Goal: Information Seeking & Learning: Learn about a topic

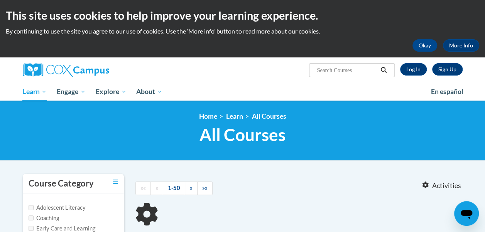
type input "oral language devolopment"
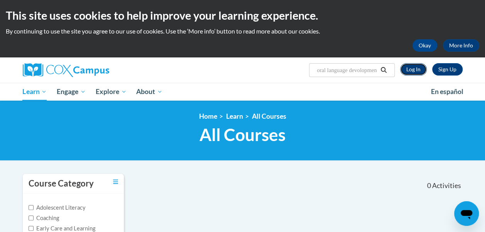
click at [415, 69] on link "Log In" at bounding box center [413, 69] width 27 height 12
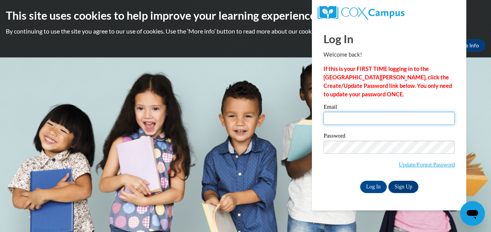
type input "whitney.veal@students.cau.edu"
click at [346, 121] on input "whitney.veal@students.cau.edu" at bounding box center [389, 118] width 131 height 13
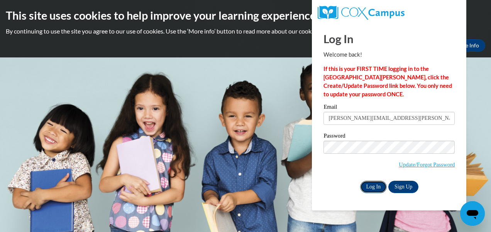
click at [372, 190] on input "Log In" at bounding box center [373, 187] width 27 height 12
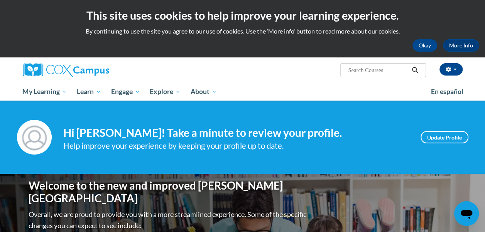
click at [361, 73] on input "Search..." at bounding box center [378, 70] width 62 height 9
click at [364, 69] on input "Search..." at bounding box center [378, 70] width 62 height 9
click at [364, 72] on input "Search..." at bounding box center [378, 70] width 62 height 9
type input "oral language development"
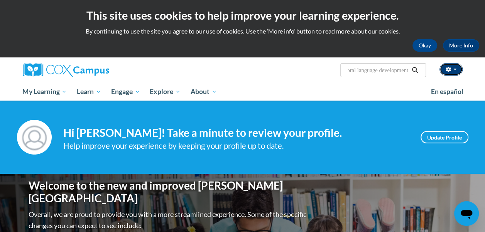
click at [451, 73] on button "button" at bounding box center [451, 69] width 23 height 12
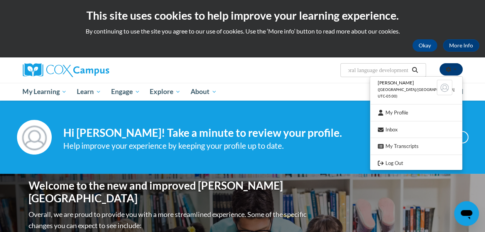
scroll to position [0, 0]
click at [414, 70] on icon "Search" at bounding box center [415, 70] width 7 height 6
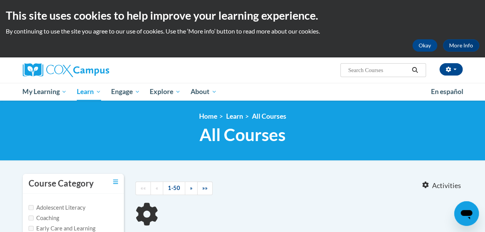
type input "oral language development"
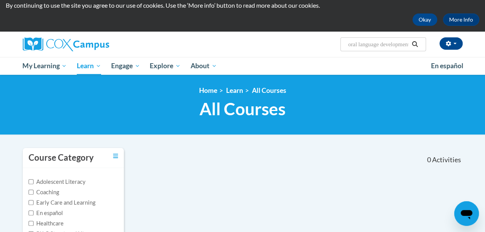
scroll to position [19, 0]
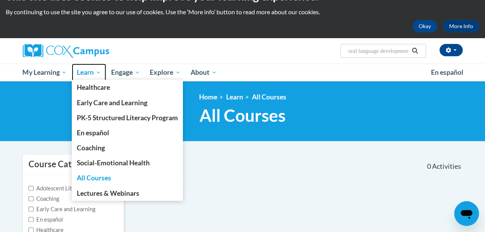
click at [90, 73] on span "Learn" at bounding box center [89, 72] width 24 height 9
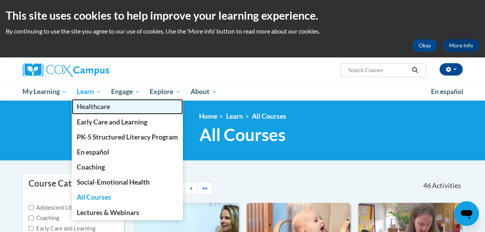
click at [100, 100] on link "Healthcare" at bounding box center [127, 106] width 111 height 15
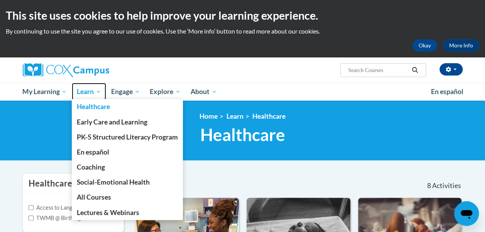
click at [97, 94] on span "Learn" at bounding box center [89, 91] width 24 height 9
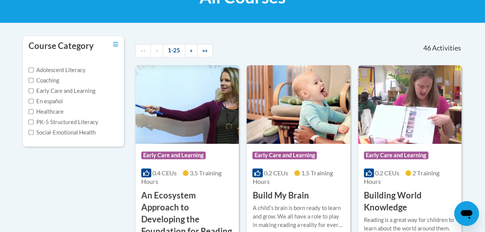
scroll to position [138, 0]
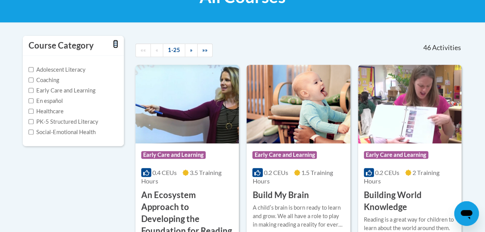
click at [115, 46] on icon "Toggle collapse" at bounding box center [115, 44] width 5 height 6
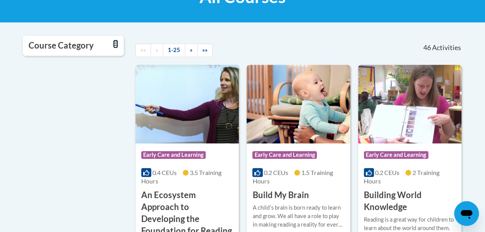
click at [114, 45] on icon "Toggle collapse" at bounding box center [115, 44] width 5 height 6
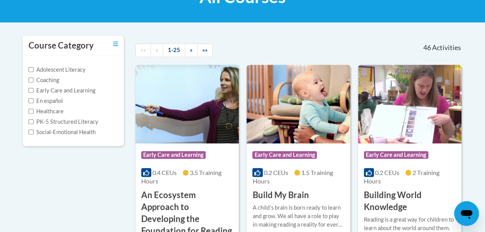
click at [73, 124] on label "PK-5 Structured Literacy" at bounding box center [64, 122] width 70 height 8
click at [34, 124] on input "PK-5 Structured Literacy" at bounding box center [31, 121] width 5 height 5
checkbox input "true"
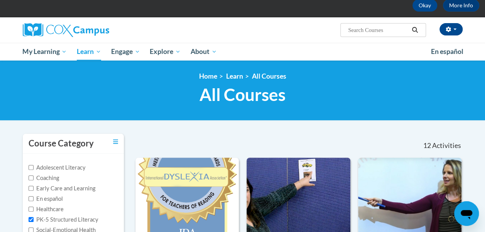
scroll to position [39, 0]
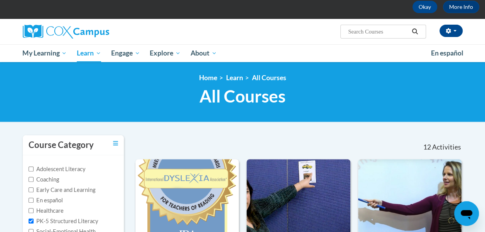
click at [400, 32] on input "Search..." at bounding box center [378, 31] width 62 height 9
type input "oral language"
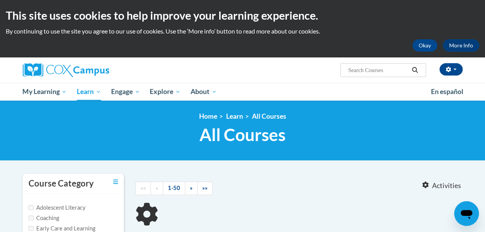
type input "oral language"
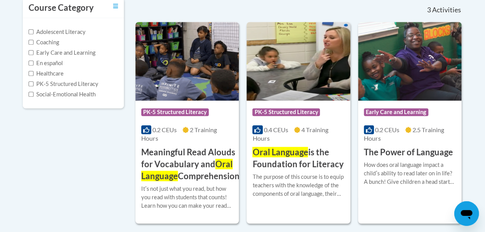
scroll to position [171, 0]
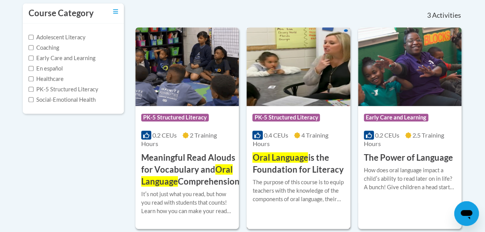
click at [280, 161] on span "Oral Language" at bounding box center [280, 157] width 56 height 10
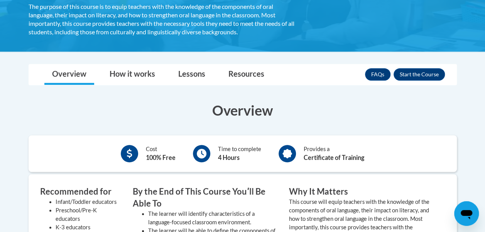
scroll to position [217, 0]
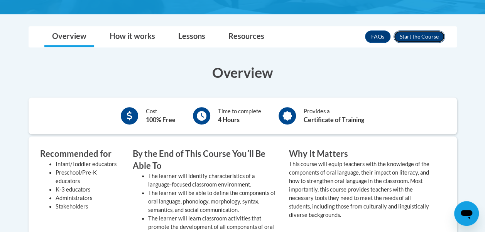
click at [423, 41] on button "Enroll" at bounding box center [419, 36] width 51 height 12
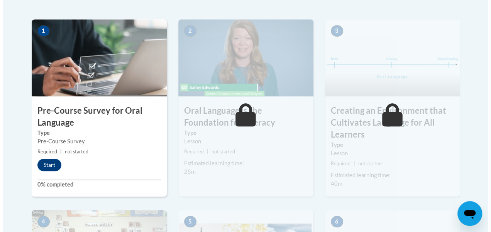
scroll to position [258, 0]
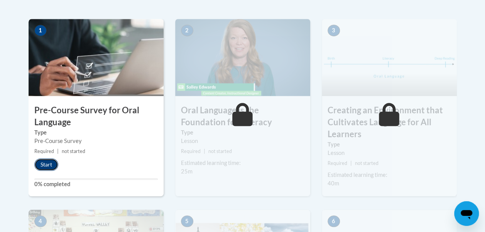
click at [48, 168] on button "Start" at bounding box center [46, 165] width 24 height 12
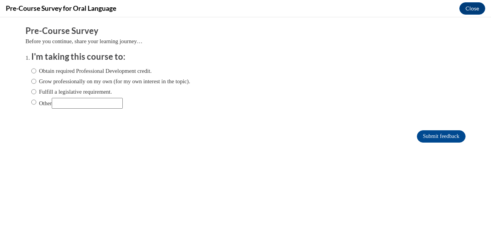
scroll to position [0, 0]
click at [100, 104] on input "Other" at bounding box center [87, 103] width 71 height 11
type input "Coursework"
click at [432, 138] on input "Submit feedback" at bounding box center [441, 136] width 49 height 12
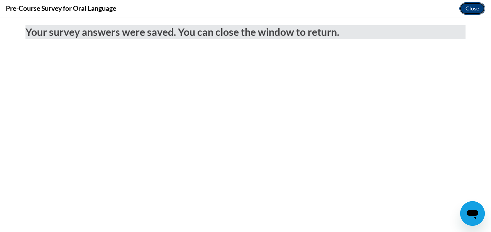
click at [469, 10] on button "Close" at bounding box center [472, 8] width 26 height 12
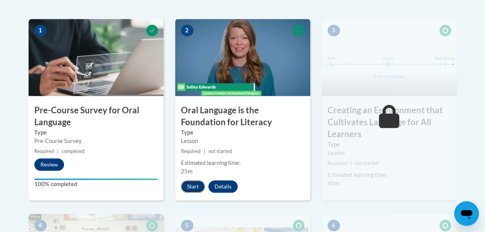
click at [193, 190] on button "Start" at bounding box center [193, 187] width 24 height 12
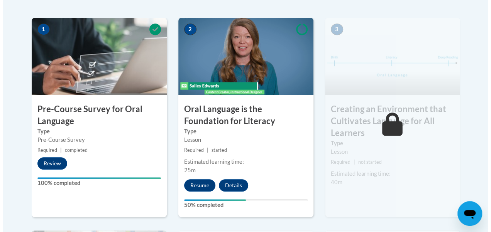
scroll to position [266, 0]
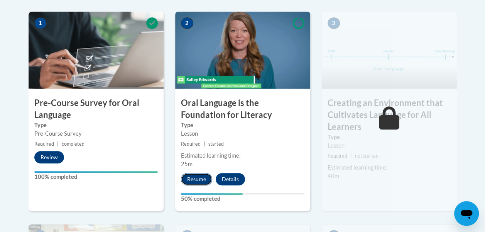
click at [205, 179] on button "Resume" at bounding box center [196, 179] width 31 height 12
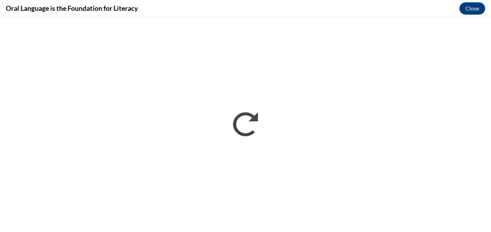
scroll to position [0, 0]
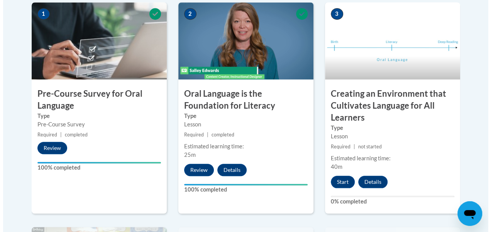
scroll to position [275, 0]
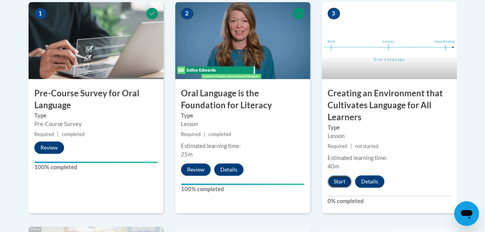
click at [337, 186] on button "Start" at bounding box center [340, 182] width 24 height 12
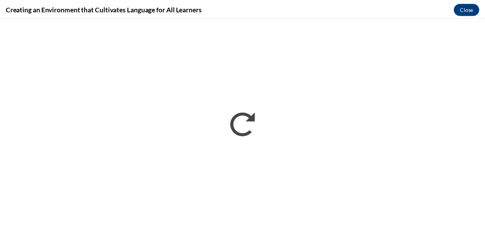
scroll to position [0, 0]
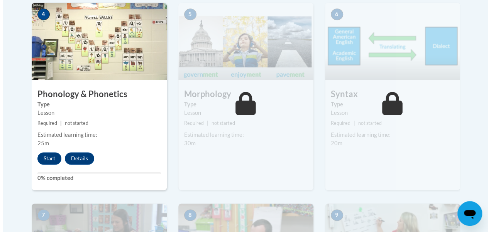
scroll to position [497, 0]
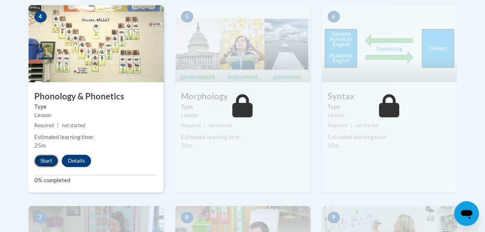
click at [39, 161] on button "Start" at bounding box center [46, 161] width 24 height 12
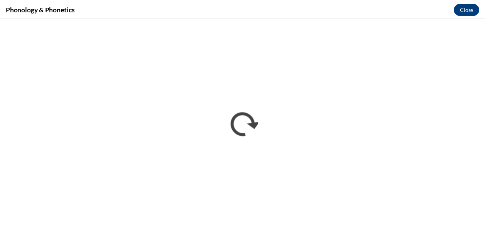
scroll to position [0, 0]
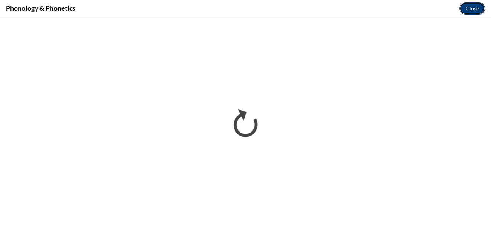
click at [474, 15] on button "Close" at bounding box center [472, 8] width 26 height 12
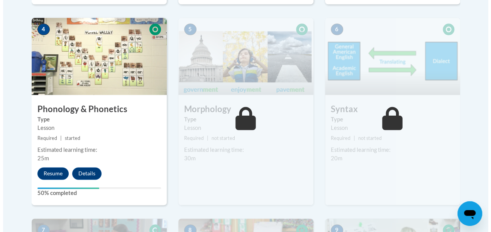
scroll to position [486, 0]
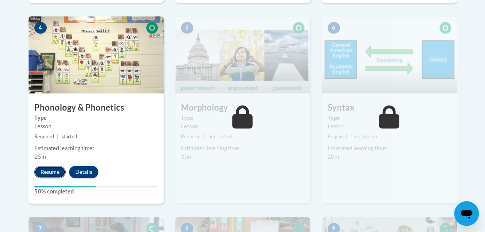
click at [51, 173] on button "Resume" at bounding box center [49, 172] width 31 height 12
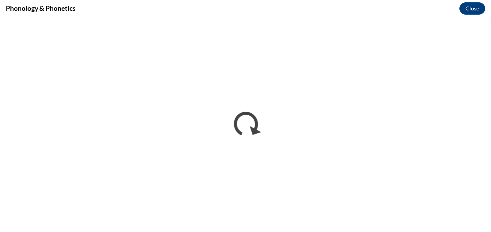
scroll to position [0, 0]
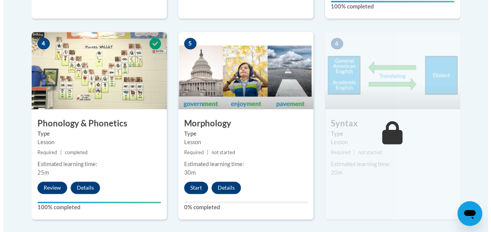
scroll to position [472, 0]
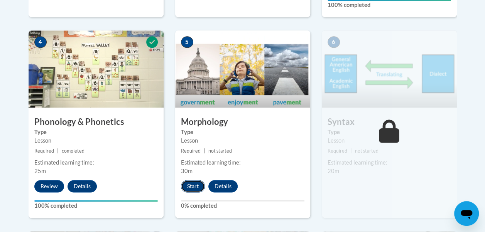
click at [193, 190] on button "Start" at bounding box center [193, 186] width 24 height 12
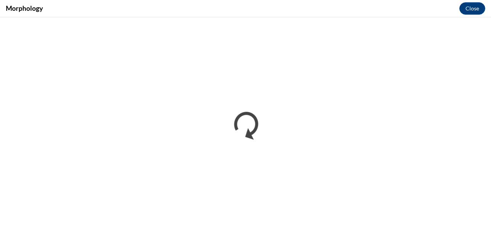
scroll to position [0, 0]
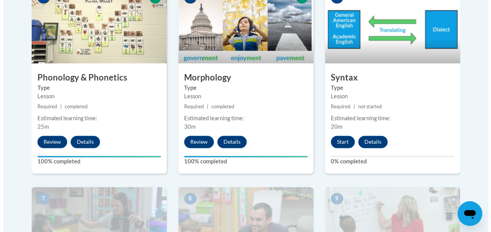
scroll to position [519, 0]
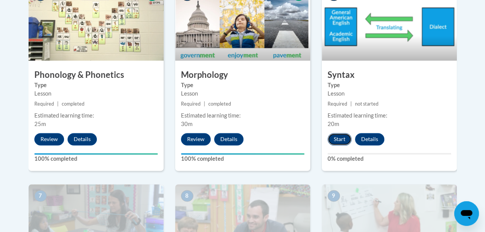
click at [342, 140] on button "Start" at bounding box center [340, 139] width 24 height 12
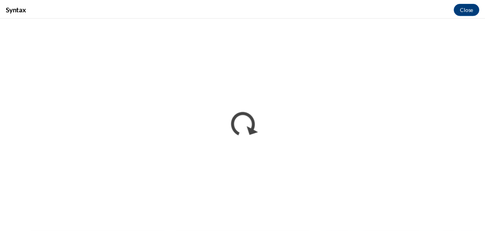
scroll to position [0, 0]
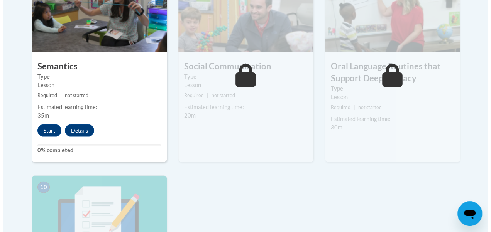
scroll to position [726, 0]
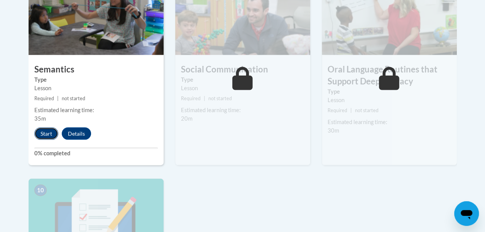
click at [45, 134] on button "Start" at bounding box center [46, 133] width 24 height 12
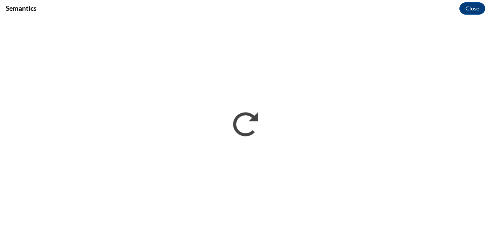
scroll to position [0, 0]
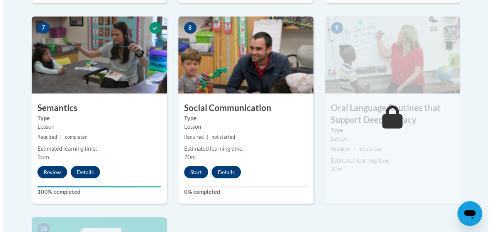
scroll to position [689, 0]
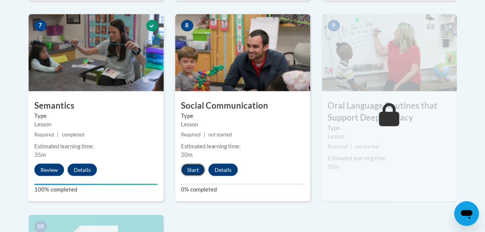
click at [196, 170] on button "Start" at bounding box center [193, 170] width 24 height 12
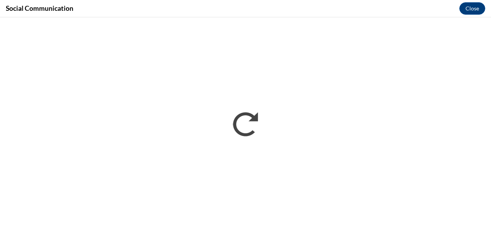
scroll to position [0, 0]
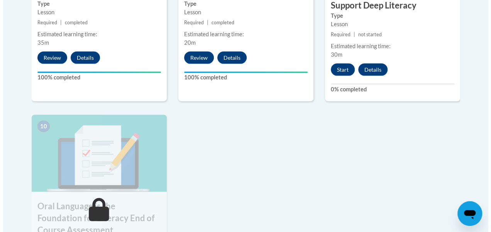
scroll to position [801, 0]
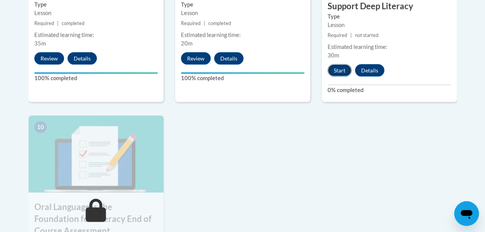
click at [342, 75] on button "Start" at bounding box center [340, 70] width 24 height 12
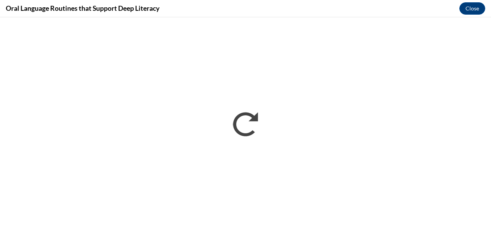
scroll to position [0, 0]
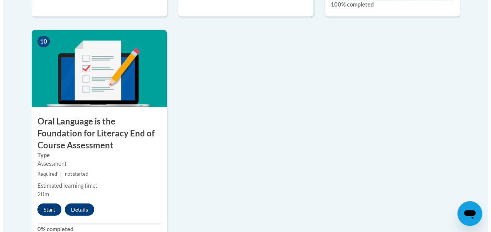
scroll to position [887, 0]
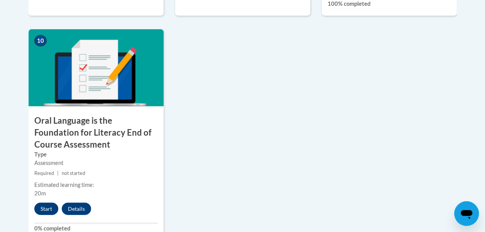
click at [44, 210] on button "Start" at bounding box center [46, 209] width 24 height 12
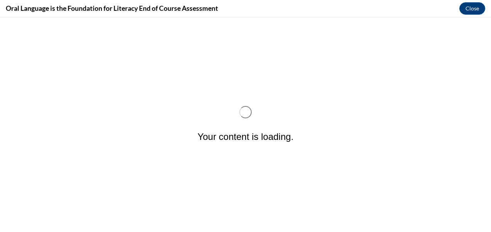
scroll to position [0, 0]
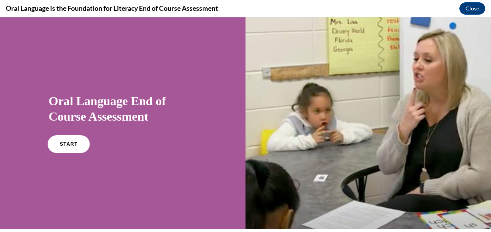
click at [73, 146] on span "START" at bounding box center [69, 145] width 18 height 6
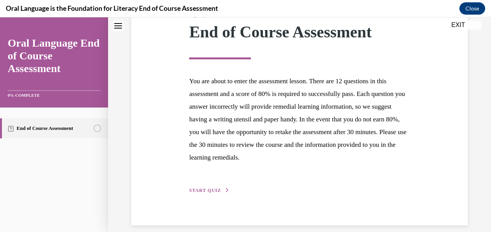
scroll to position [122, 0]
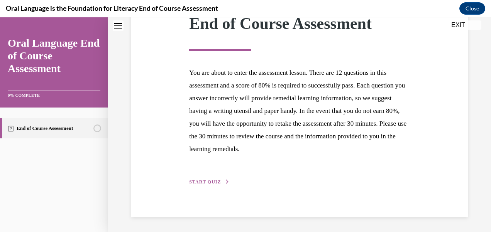
click at [189, 183] on span "START QUIZ" at bounding box center [205, 182] width 32 height 5
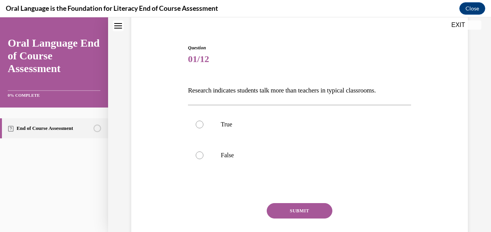
scroll to position [69, 0]
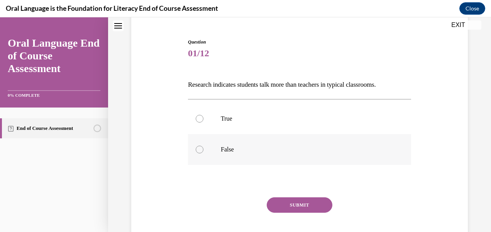
click at [202, 150] on div at bounding box center [200, 150] width 8 height 8
click at [202, 150] on input "False" at bounding box center [200, 150] width 8 height 8
radio input "true"
click at [314, 205] on button "SUBMIT" at bounding box center [300, 205] width 66 height 15
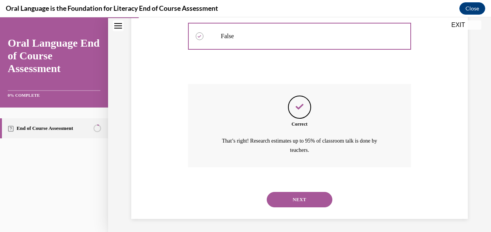
scroll to position [184, 0]
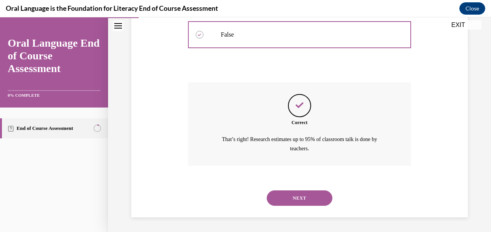
click at [305, 199] on button "NEXT" at bounding box center [300, 198] width 66 height 15
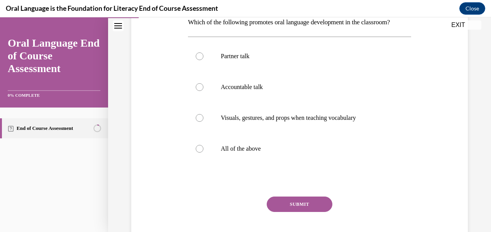
scroll to position [133, 0]
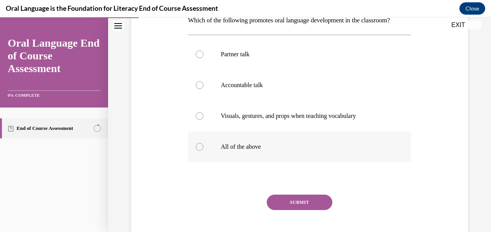
click at [198, 151] on div at bounding box center [200, 147] width 8 height 8
click at [198, 151] on input "All of the above" at bounding box center [200, 147] width 8 height 8
radio input "true"
click at [312, 210] on button "SUBMIT" at bounding box center [300, 202] width 66 height 15
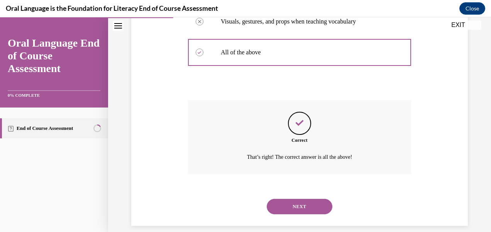
scroll to position [250, 0]
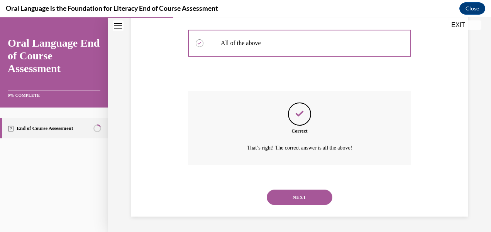
click at [305, 198] on button "NEXT" at bounding box center [300, 197] width 66 height 15
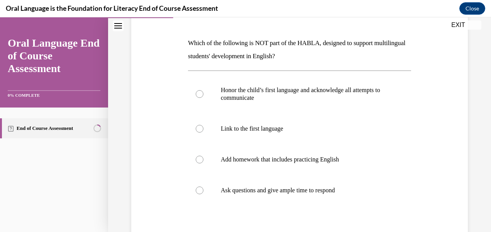
scroll to position [110, 0]
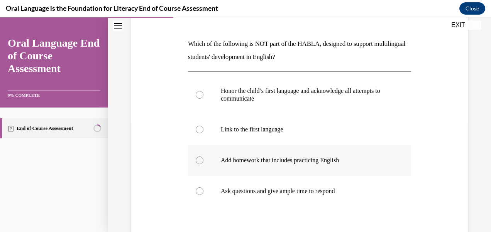
click at [197, 160] on div at bounding box center [200, 161] width 8 height 8
click at [197, 160] on input "Add homework that includes practicing English" at bounding box center [200, 161] width 8 height 8
radio input "true"
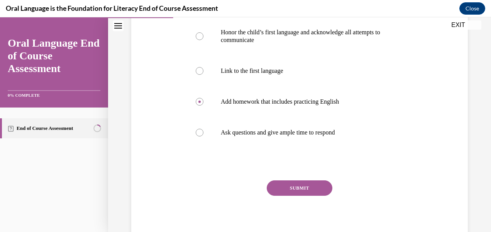
click at [304, 191] on button "SUBMIT" at bounding box center [300, 188] width 66 height 15
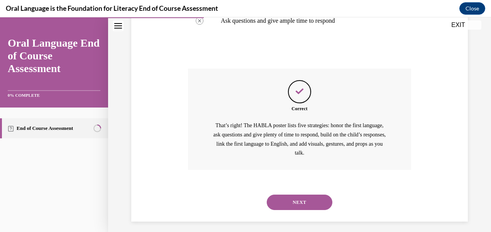
scroll to position [285, 0]
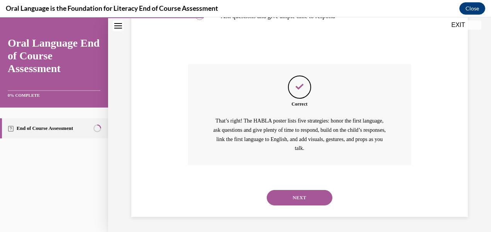
click at [310, 199] on button "NEXT" at bounding box center [300, 197] width 66 height 15
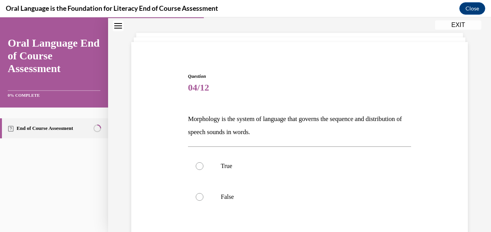
scroll to position [44, 0]
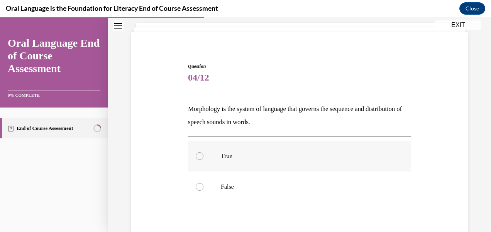
click at [200, 152] on label "True" at bounding box center [299, 156] width 223 height 31
click at [200, 152] on input "True" at bounding box center [200, 156] width 8 height 8
radio input "true"
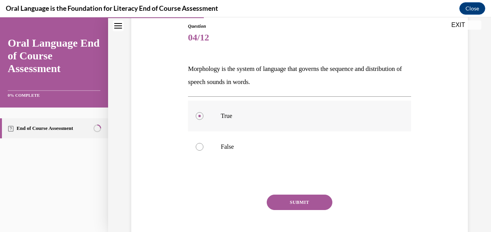
scroll to position [113, 0]
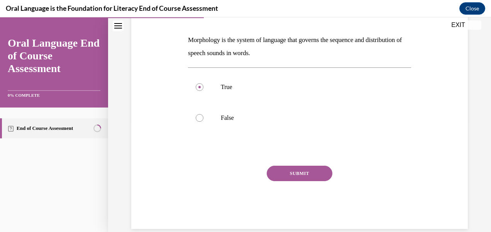
click at [312, 176] on button "SUBMIT" at bounding box center [300, 173] width 66 height 15
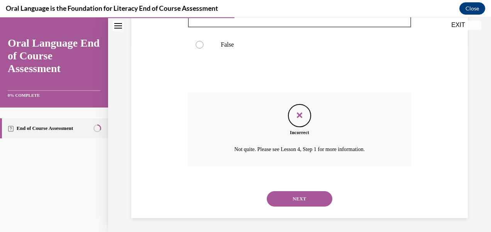
scroll to position [188, 0]
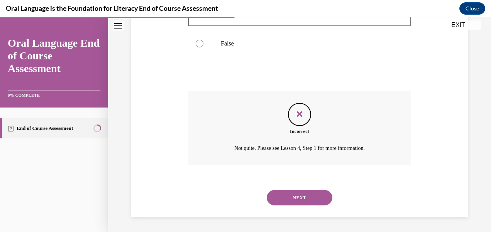
click at [311, 200] on button "NEXT" at bounding box center [300, 197] width 66 height 15
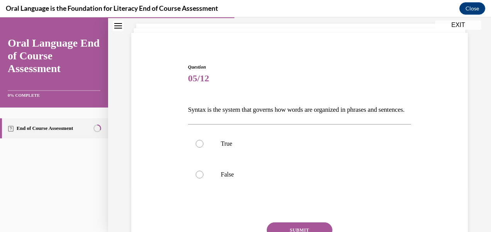
scroll to position [44, 0]
click at [191, 159] on label "True" at bounding box center [299, 143] width 223 height 31
click at [196, 147] on input "True" at bounding box center [200, 144] width 8 height 8
radio input "true"
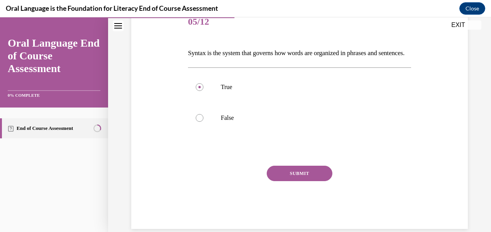
click at [316, 181] on button "SUBMIT" at bounding box center [300, 173] width 66 height 15
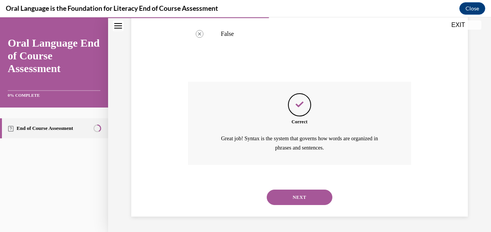
scroll to position [197, 0]
click at [309, 198] on button "NEXT" at bounding box center [300, 197] width 66 height 15
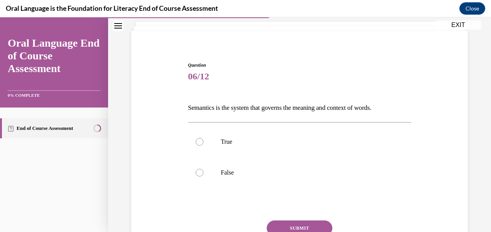
scroll to position [50, 0]
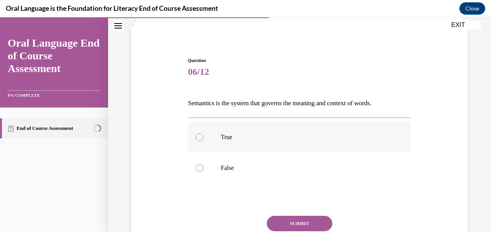
click at [202, 137] on div at bounding box center [200, 138] width 8 height 8
click at [202, 137] on input "True" at bounding box center [200, 138] width 8 height 8
radio input "true"
click at [312, 226] on button "SUBMIT" at bounding box center [300, 223] width 66 height 15
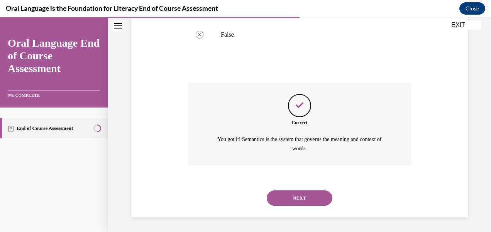
scroll to position [184, 0]
click at [309, 196] on button "NEXT" at bounding box center [300, 198] width 66 height 15
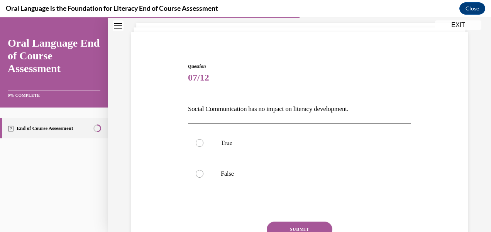
scroll to position [45, 0]
click at [196, 174] on div at bounding box center [200, 173] width 8 height 8
click at [196, 174] on input "False" at bounding box center [200, 173] width 8 height 8
radio input "true"
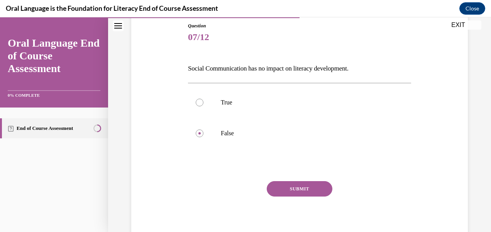
click at [308, 192] on button "SUBMIT" at bounding box center [300, 188] width 66 height 15
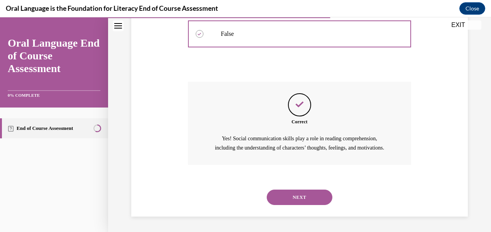
scroll to position [193, 0]
click at [300, 194] on button "NEXT" at bounding box center [300, 197] width 66 height 15
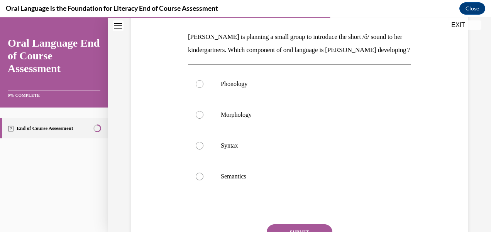
scroll to position [117, 0]
click at [202, 97] on label "Phonology" at bounding box center [299, 83] width 223 height 31
click at [202, 87] on input "Phonology" at bounding box center [200, 84] width 8 height 8
radio input "true"
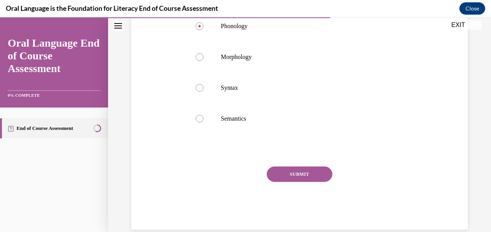
click at [307, 182] on button "SUBMIT" at bounding box center [300, 174] width 66 height 15
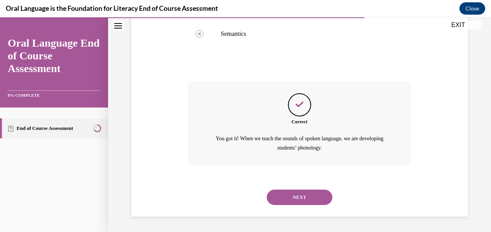
scroll to position [272, 0]
click at [305, 198] on button "NEXT" at bounding box center [300, 197] width 66 height 15
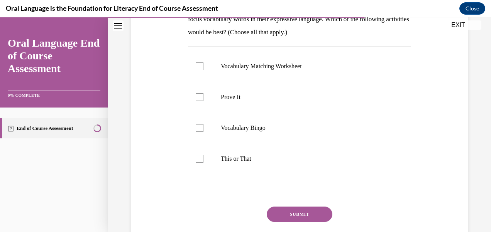
scroll to position [150, 0]
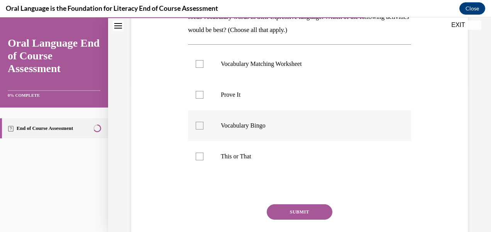
click at [203, 124] on label "Vocabulary Bingo" at bounding box center [299, 125] width 223 height 31
click at [203, 124] on input "Vocabulary Bingo" at bounding box center [200, 126] width 8 height 8
checkbox input "true"
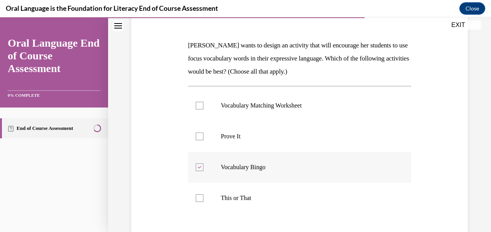
scroll to position [113, 0]
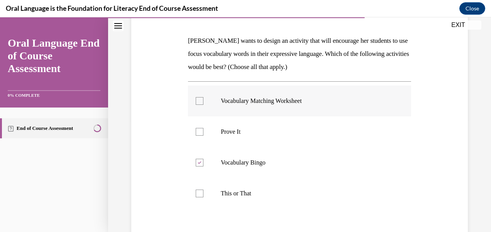
click at [198, 105] on label "Vocabulary Matching Worksheet" at bounding box center [299, 101] width 223 height 31
click at [198, 105] on input "Vocabulary Matching Worksheet" at bounding box center [200, 101] width 8 height 8
checkbox input "true"
click at [202, 194] on div at bounding box center [200, 194] width 8 height 8
click at [202, 194] on input "This or That" at bounding box center [200, 194] width 8 height 8
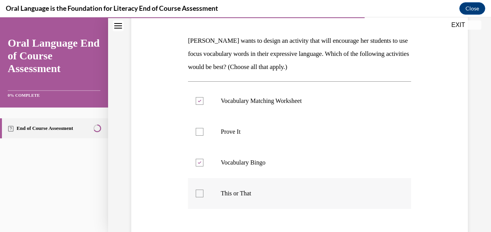
checkbox input "true"
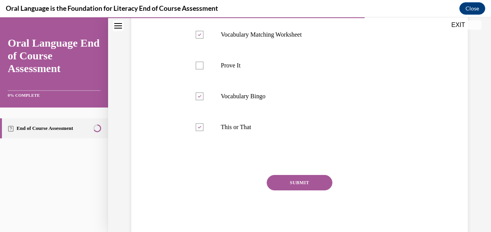
click at [304, 185] on button "SUBMIT" at bounding box center [300, 182] width 66 height 15
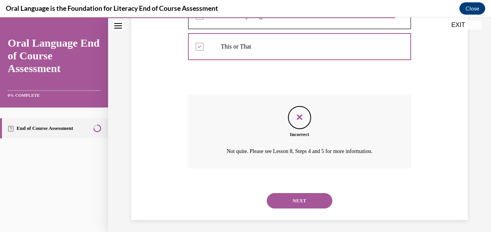
scroll to position [263, 0]
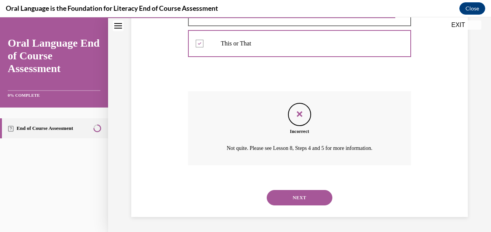
click at [312, 202] on button "NEXT" at bounding box center [300, 197] width 66 height 15
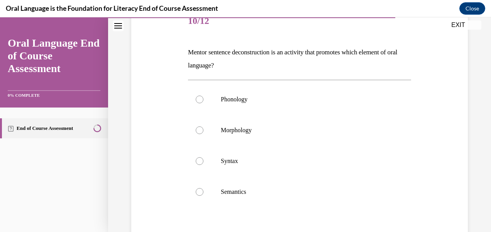
scroll to position [102, 0]
click at [196, 195] on label "Semantics" at bounding box center [299, 191] width 223 height 31
click at [196, 195] on input "Semantics" at bounding box center [200, 192] width 8 height 8
radio input "true"
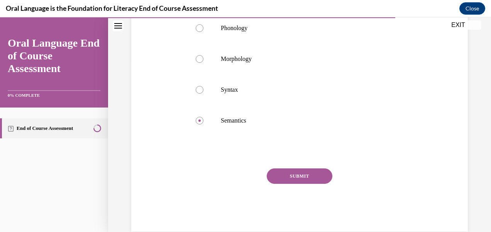
click at [315, 178] on button "SUBMIT" at bounding box center [300, 176] width 66 height 15
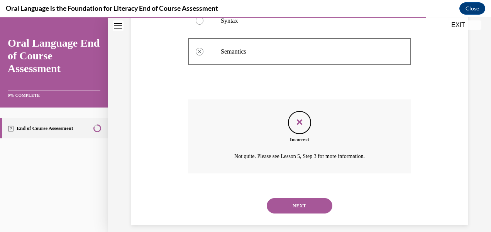
scroll to position [250, 0]
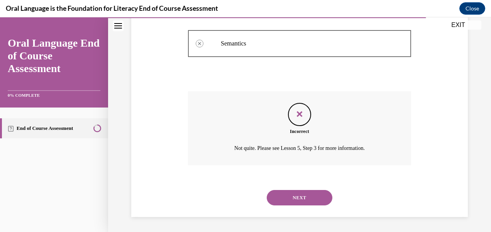
click at [310, 199] on button "NEXT" at bounding box center [300, 197] width 66 height 15
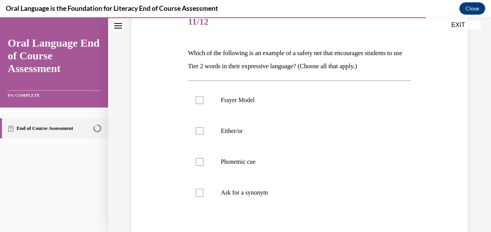
scroll to position [101, 0]
click at [196, 192] on div at bounding box center [200, 193] width 8 height 8
click at [196, 192] on input "Ask for a synonym" at bounding box center [200, 193] width 8 height 8
checkbox input "true"
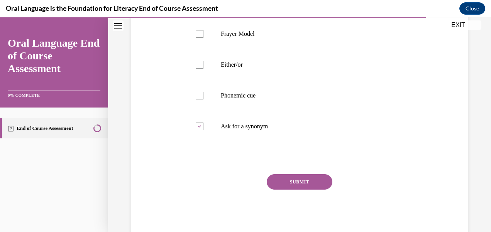
click at [314, 185] on button "SUBMIT" at bounding box center [300, 181] width 66 height 15
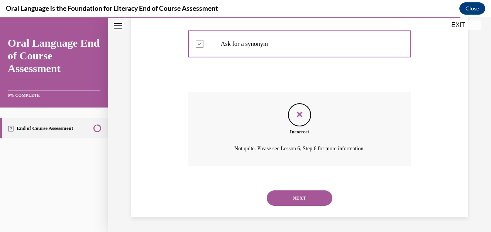
scroll to position [250, 0]
click at [310, 198] on button "NEXT" at bounding box center [300, 197] width 66 height 15
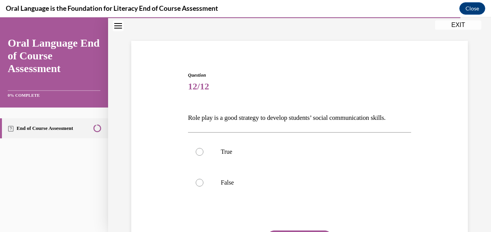
scroll to position [36, 0]
click at [196, 150] on div at bounding box center [200, 151] width 8 height 8
click at [196, 150] on input "True" at bounding box center [200, 151] width 8 height 8
radio input "true"
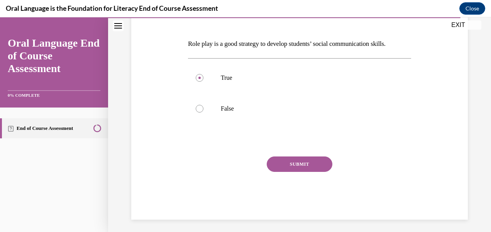
click at [303, 169] on button "SUBMIT" at bounding box center [300, 164] width 66 height 15
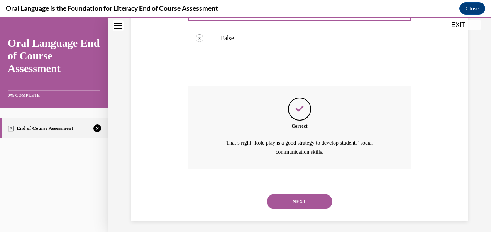
scroll to position [184, 0]
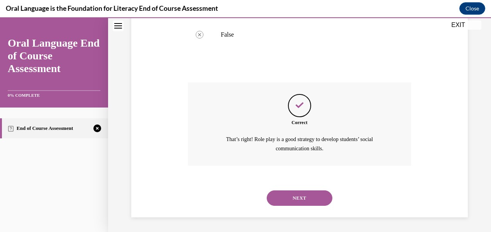
click at [313, 196] on button "NEXT" at bounding box center [300, 198] width 66 height 15
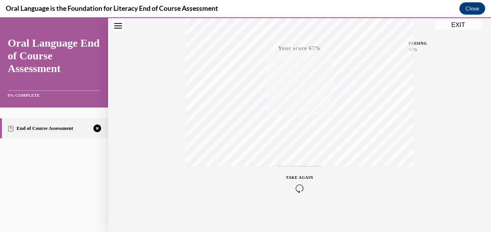
scroll to position [180, 0]
click at [295, 185] on icon "button" at bounding box center [299, 185] width 27 height 8
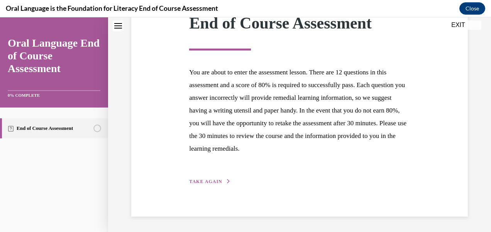
scroll to position [120, 0]
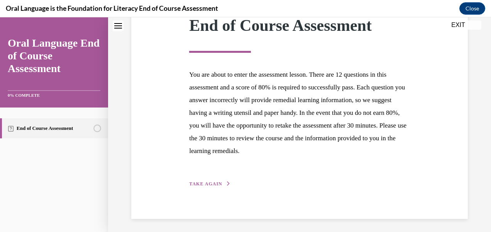
click at [211, 185] on span "TAKE AGAIN" at bounding box center [205, 183] width 33 height 5
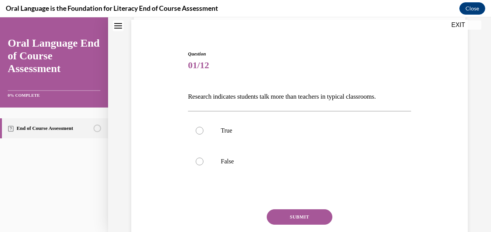
scroll to position [57, 0]
click at [202, 164] on label "False" at bounding box center [299, 161] width 223 height 31
click at [202, 164] on input "False" at bounding box center [200, 162] width 8 height 8
radio input "true"
click at [309, 218] on button "SUBMIT" at bounding box center [300, 216] width 66 height 15
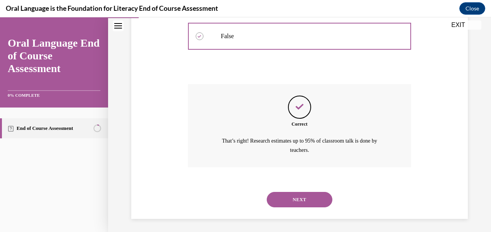
scroll to position [184, 0]
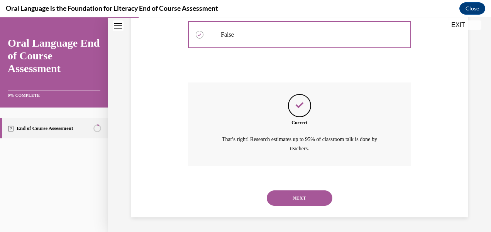
click at [306, 200] on button "NEXT" at bounding box center [300, 198] width 66 height 15
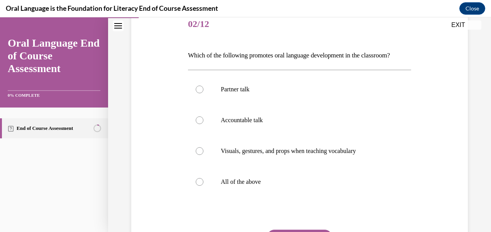
scroll to position [99, 0]
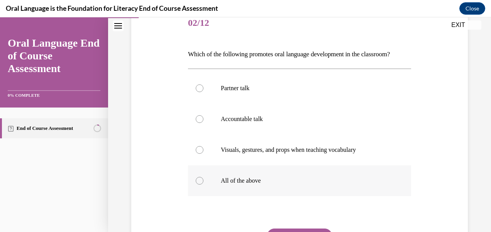
click at [189, 196] on label "All of the above" at bounding box center [299, 181] width 223 height 31
click at [196, 185] on input "All of the above" at bounding box center [200, 181] width 8 height 8
radio input "true"
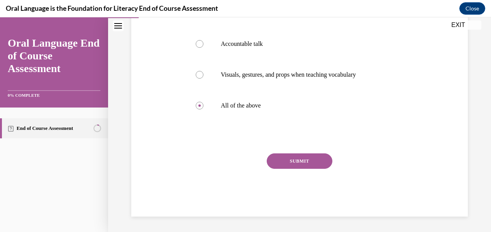
click at [314, 160] on button "SUBMIT" at bounding box center [300, 161] width 66 height 15
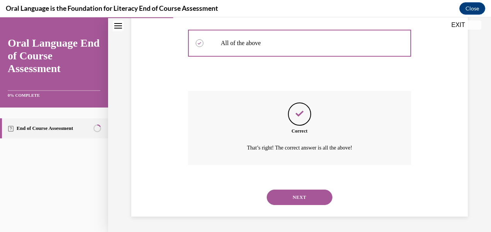
scroll to position [250, 0]
click at [308, 198] on button "NEXT" at bounding box center [300, 197] width 66 height 15
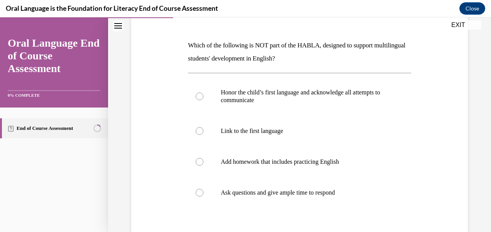
scroll to position [111, 0]
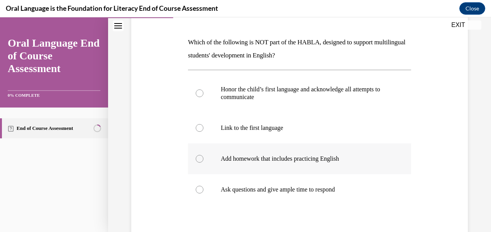
click at [199, 159] on div at bounding box center [200, 159] width 8 height 8
click at [199, 159] on input "Add homework that includes practicing English" at bounding box center [200, 159] width 8 height 8
radio input "true"
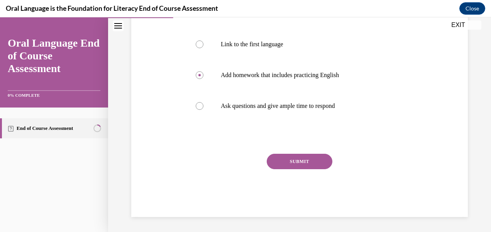
click at [302, 165] on button "SUBMIT" at bounding box center [300, 161] width 66 height 15
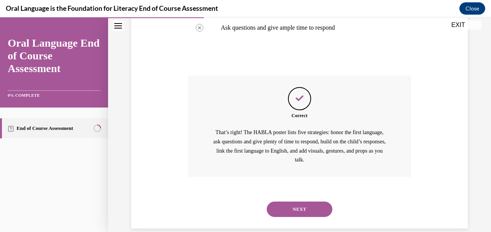
scroll to position [285, 0]
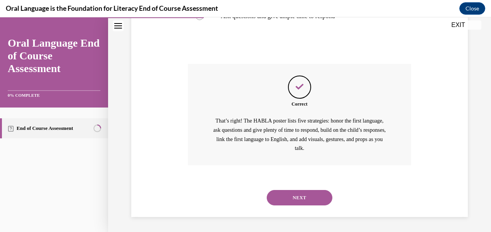
click at [301, 197] on button "NEXT" at bounding box center [300, 197] width 66 height 15
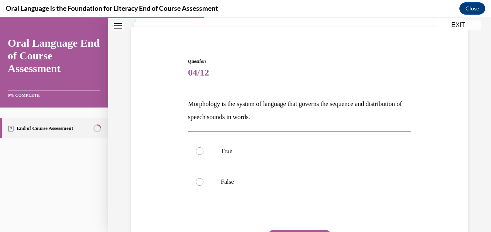
scroll to position [53, 0]
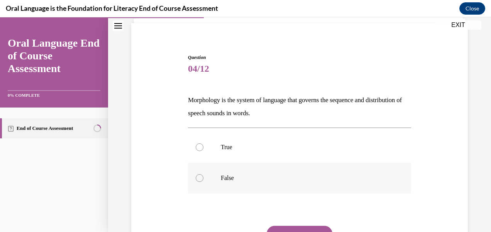
click at [199, 180] on div at bounding box center [200, 178] width 8 height 8
click at [199, 180] on input "False" at bounding box center [200, 178] width 8 height 8
radio input "true"
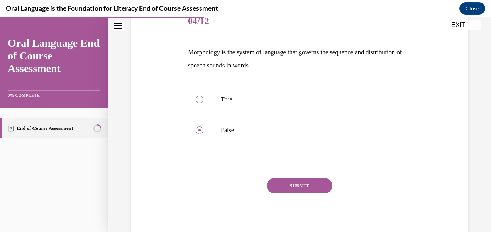
click at [307, 193] on button "SUBMIT" at bounding box center [300, 185] width 66 height 15
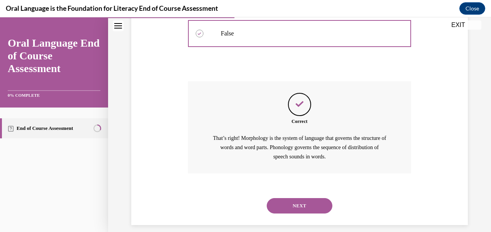
scroll to position [206, 0]
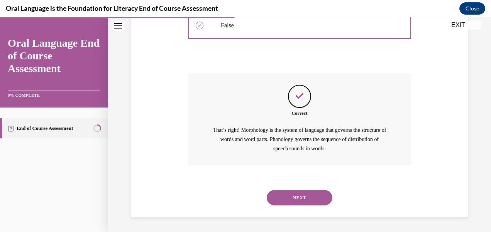
click at [307, 200] on button "NEXT" at bounding box center [300, 197] width 66 height 15
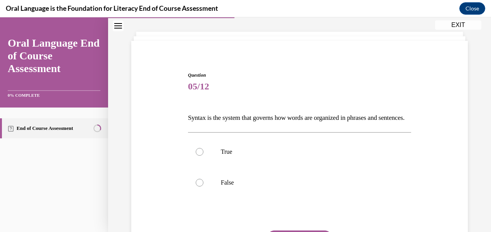
scroll to position [42, 0]
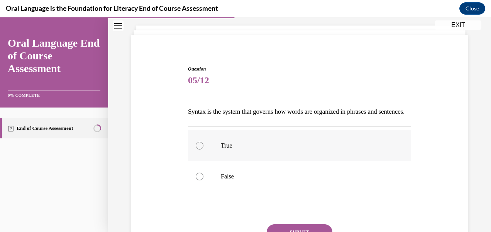
click at [199, 150] on div at bounding box center [200, 146] width 8 height 8
click at [199, 150] on input "True" at bounding box center [200, 146] width 8 height 8
radio input "true"
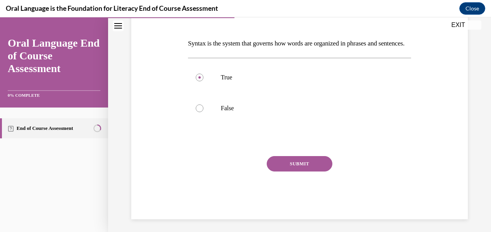
click at [300, 172] on button "SUBMIT" at bounding box center [300, 163] width 66 height 15
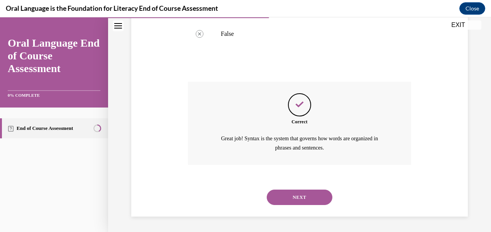
scroll to position [197, 0]
click at [312, 197] on button "NEXT" at bounding box center [300, 197] width 66 height 15
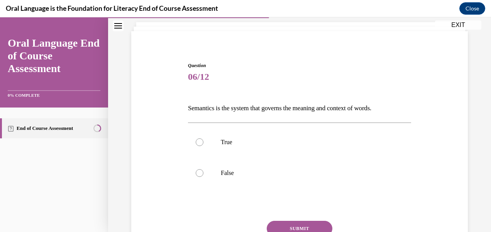
scroll to position [47, 0]
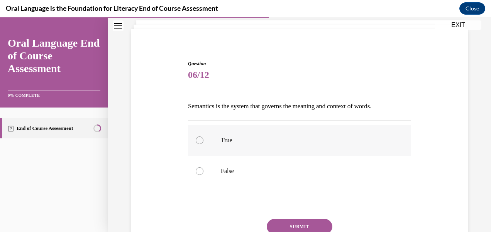
click at [199, 144] on label "True" at bounding box center [299, 140] width 223 height 31
click at [199, 144] on input "True" at bounding box center [200, 141] width 8 height 8
radio input "true"
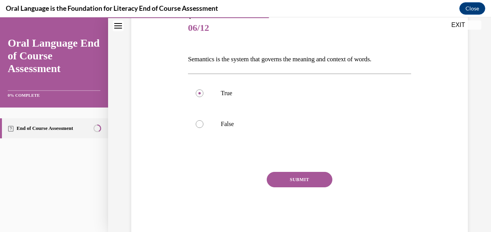
click at [300, 178] on button "SUBMIT" at bounding box center [300, 179] width 66 height 15
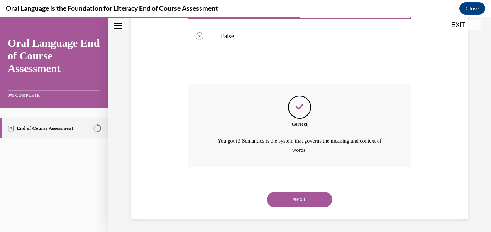
scroll to position [184, 0]
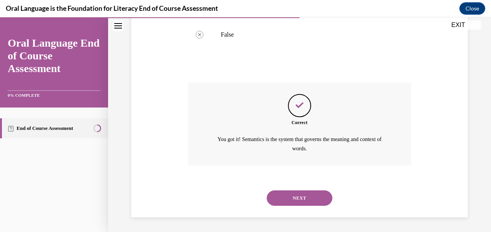
click at [294, 196] on button "NEXT" at bounding box center [300, 198] width 66 height 15
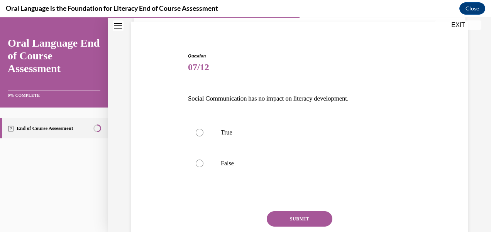
scroll to position [59, 0]
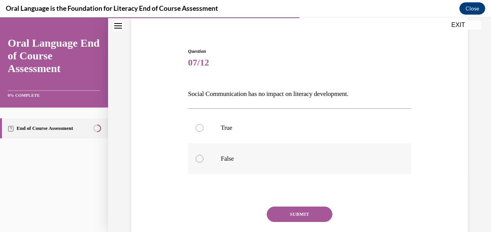
click at [196, 161] on div at bounding box center [200, 159] width 8 height 8
click at [196, 161] on input "False" at bounding box center [200, 159] width 8 height 8
radio input "true"
click at [311, 217] on button "SUBMIT" at bounding box center [300, 214] width 66 height 15
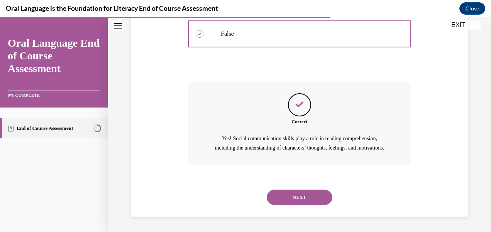
scroll to position [193, 0]
click at [295, 200] on button "NEXT" at bounding box center [300, 197] width 66 height 15
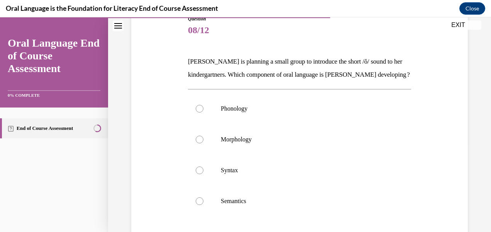
scroll to position [97, 0]
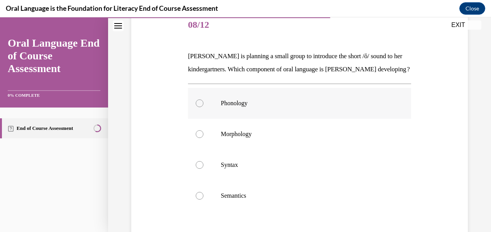
click at [201, 107] on div at bounding box center [200, 104] width 8 height 8
click at [201, 107] on input "Phonology" at bounding box center [200, 104] width 8 height 8
radio input "true"
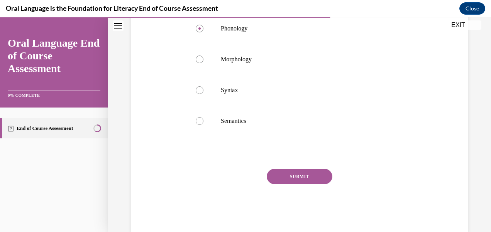
click at [293, 185] on button "SUBMIT" at bounding box center [300, 176] width 66 height 15
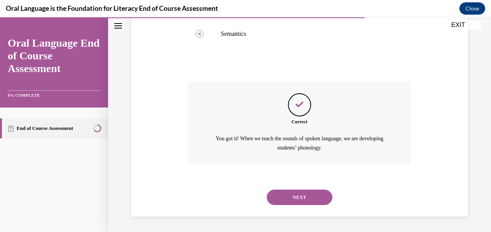
scroll to position [272, 0]
click at [302, 201] on button "NEXT" at bounding box center [300, 197] width 66 height 15
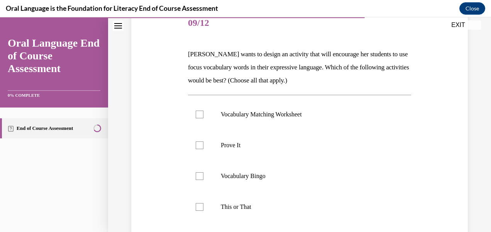
scroll to position [102, 0]
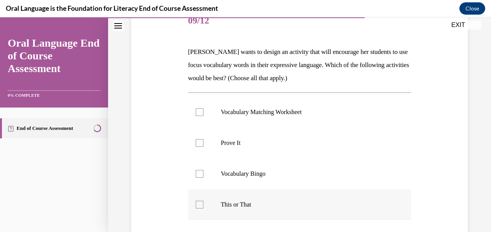
click at [201, 207] on div at bounding box center [200, 205] width 8 height 8
click at [201, 207] on input "This or That" at bounding box center [200, 205] width 8 height 8
checkbox input "true"
click at [197, 148] on label "Prove It" at bounding box center [299, 143] width 223 height 31
click at [197, 147] on input "Prove It" at bounding box center [200, 143] width 8 height 8
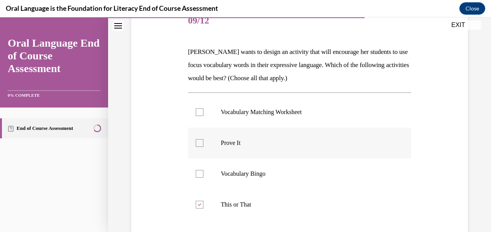
checkbox input "true"
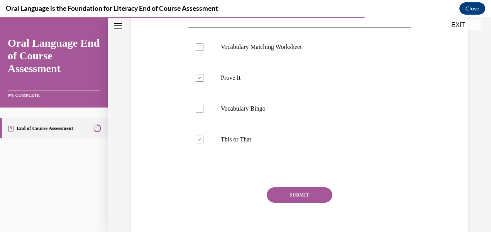
click at [310, 196] on button "SUBMIT" at bounding box center [300, 195] width 66 height 15
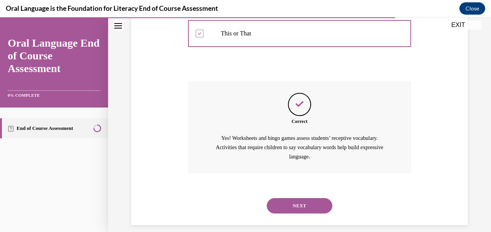
scroll to position [281, 0]
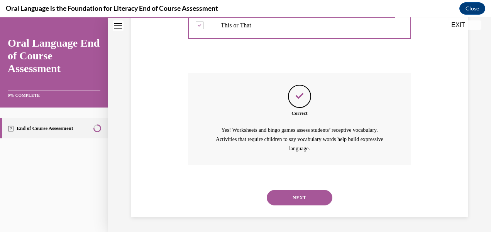
click at [307, 199] on button "NEXT" at bounding box center [300, 197] width 66 height 15
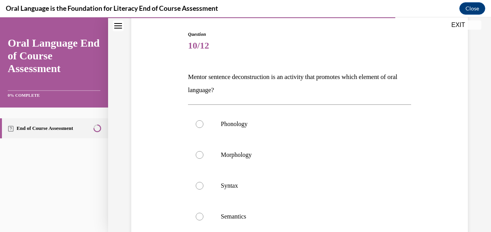
scroll to position [79, 0]
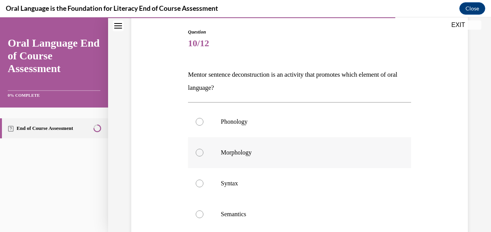
click at [198, 156] on div at bounding box center [200, 153] width 8 height 8
click at [198, 156] on input "Morphology" at bounding box center [200, 153] width 8 height 8
radio input "true"
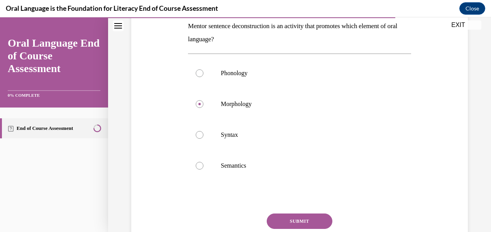
click at [310, 219] on button "SUBMIT" at bounding box center [300, 221] width 66 height 15
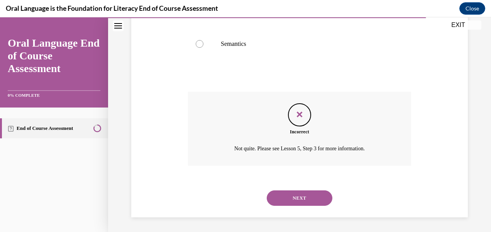
scroll to position [250, 0]
click at [308, 195] on button "NEXT" at bounding box center [300, 197] width 66 height 15
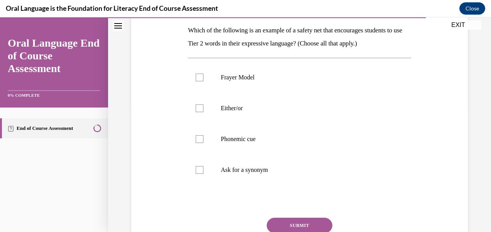
scroll to position [132, 0]
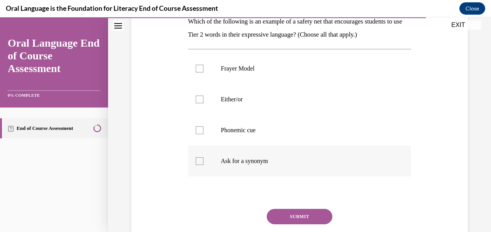
click at [202, 164] on div at bounding box center [200, 162] width 8 height 8
click at [202, 164] on input "Ask for a synonym" at bounding box center [200, 162] width 8 height 8
checkbox input "true"
click at [198, 102] on div at bounding box center [200, 100] width 8 height 8
click at [198, 102] on input "Either/or" at bounding box center [200, 100] width 8 height 8
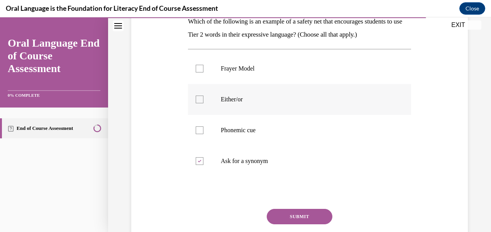
checkbox input "true"
click at [296, 215] on button "SUBMIT" at bounding box center [300, 216] width 66 height 15
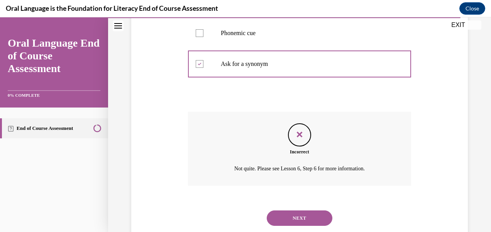
scroll to position [246, 0]
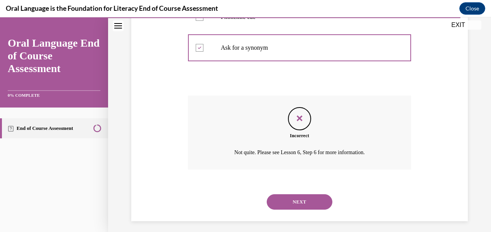
click at [310, 201] on button "NEXT" at bounding box center [300, 202] width 66 height 15
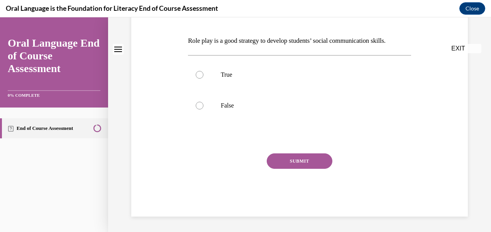
scroll to position [0, 0]
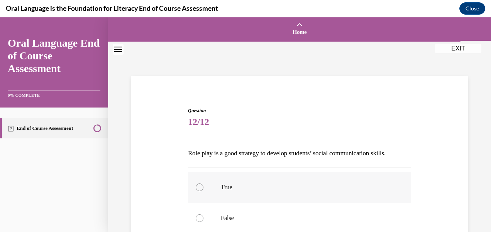
click at [198, 188] on div at bounding box center [200, 188] width 8 height 8
click at [198, 188] on input "True" at bounding box center [200, 188] width 8 height 8
radio input "true"
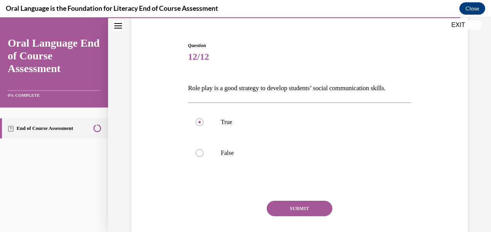
click at [286, 210] on button "SUBMIT" at bounding box center [300, 208] width 66 height 15
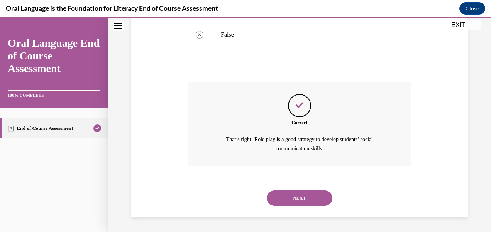
scroll to position [184, 0]
click at [308, 200] on button "NEXT" at bounding box center [300, 198] width 66 height 15
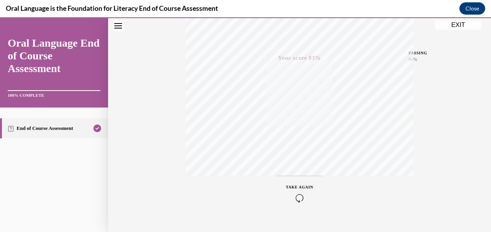
scroll to position [180, 0]
click at [474, 12] on button "Close" at bounding box center [472, 8] width 26 height 12
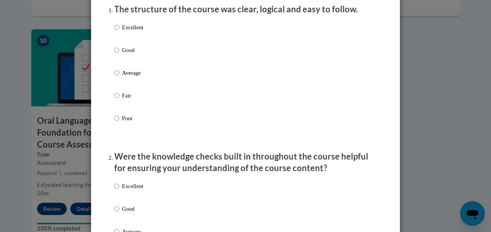
scroll to position [106, 0]
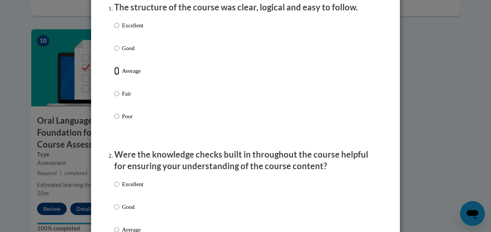
click at [114, 75] on input "Average" at bounding box center [116, 71] width 5 height 8
radio input "true"
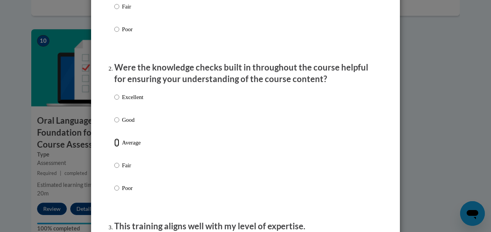
click at [114, 147] on input "Average" at bounding box center [116, 143] width 5 height 8
radio input "true"
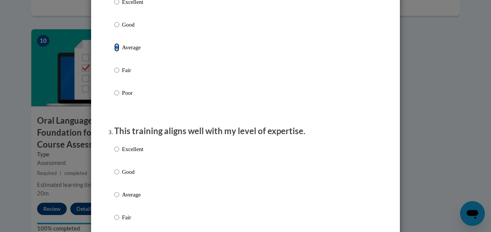
scroll to position [292, 0]
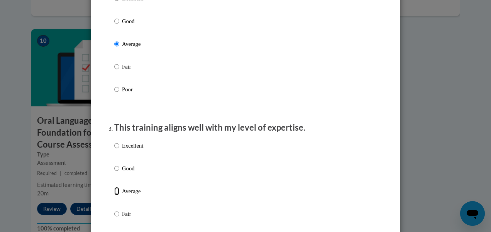
click at [114, 196] on input "Average" at bounding box center [116, 191] width 5 height 8
radio input "true"
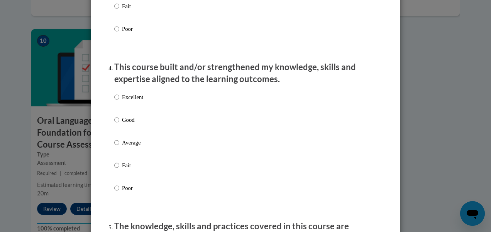
scroll to position [505, 0]
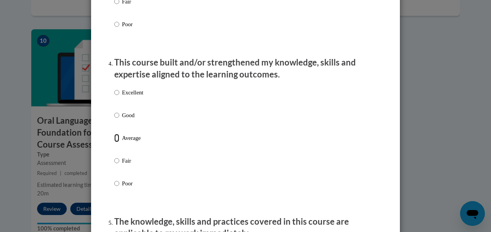
click at [114, 142] on input "Average" at bounding box center [116, 138] width 5 height 8
radio input "true"
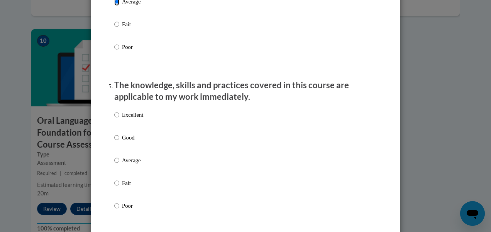
scroll to position [642, 0]
click at [114, 164] on input "Average" at bounding box center [116, 160] width 5 height 8
radio input "true"
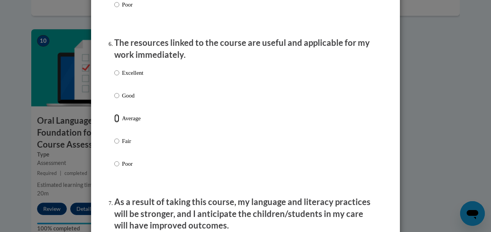
click at [116, 123] on input "Average" at bounding box center [116, 118] width 5 height 8
radio input "true"
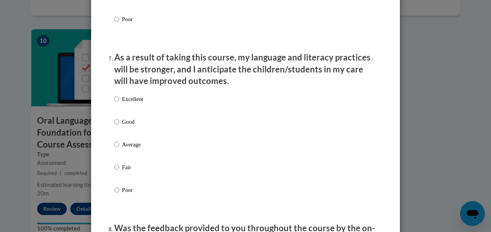
scroll to position [992, 0]
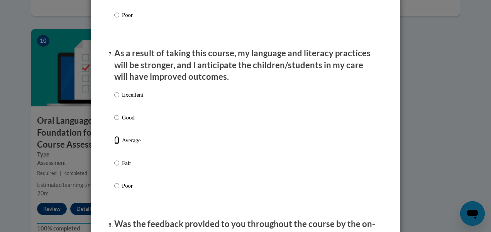
click at [114, 145] on input "Average" at bounding box center [116, 140] width 5 height 8
radio input "true"
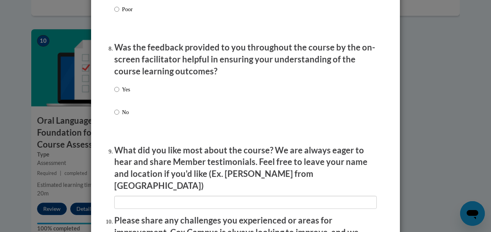
scroll to position [1171, 0]
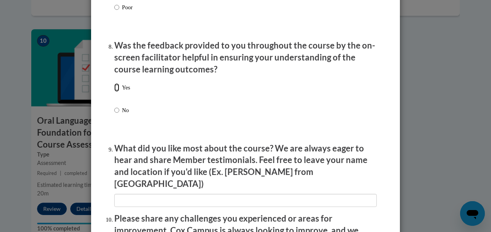
click at [114, 92] on input "Yes" at bounding box center [116, 87] width 5 height 8
radio input "true"
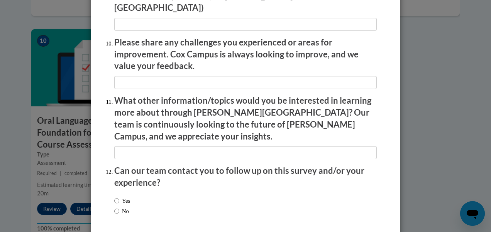
scroll to position [1373, 0]
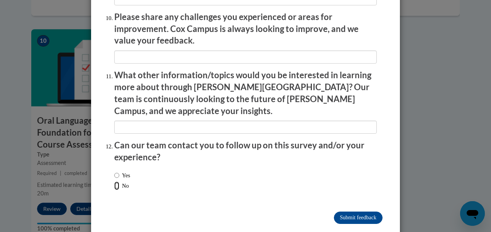
click at [114, 182] on input "No" at bounding box center [116, 186] width 5 height 8
radio input "true"
click at [351, 212] on input "Submit feedback" at bounding box center [358, 218] width 49 height 12
